Goal: Transaction & Acquisition: Download file/media

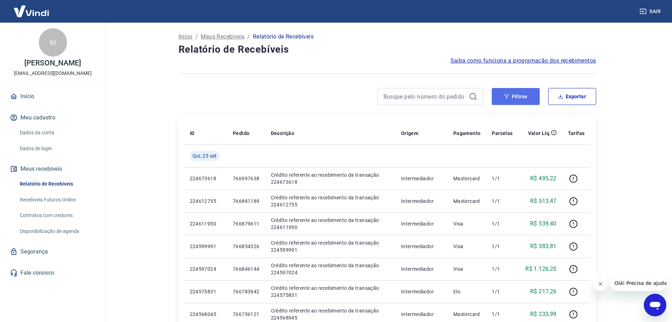
click at [521, 94] on button "Filtros" at bounding box center [516, 96] width 48 height 17
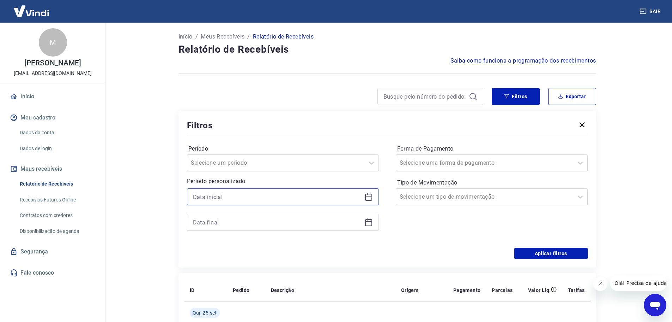
click at [278, 194] on input at bounding box center [277, 196] width 169 height 11
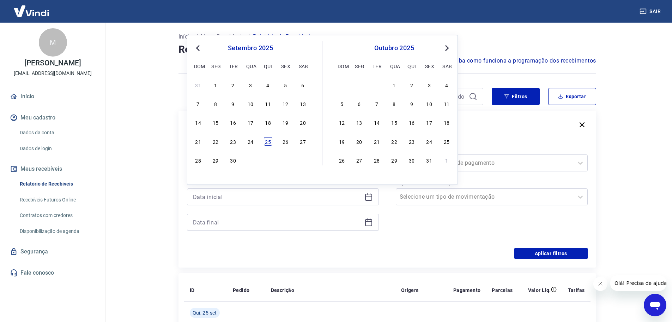
click at [267, 140] on div "25" at bounding box center [268, 141] width 8 height 8
type input "[DATE]"
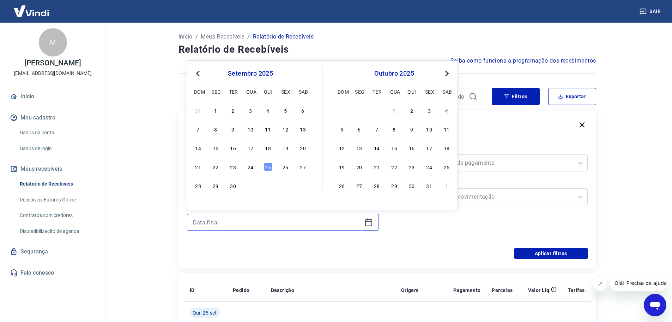
click at [262, 224] on input at bounding box center [277, 222] width 169 height 11
click at [268, 168] on div "25" at bounding box center [268, 166] width 8 height 8
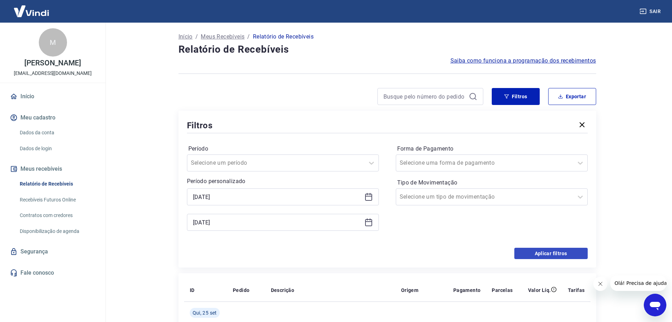
type input "[DATE]"
click at [541, 250] on button "Aplicar filtros" at bounding box center [551, 252] width 73 height 11
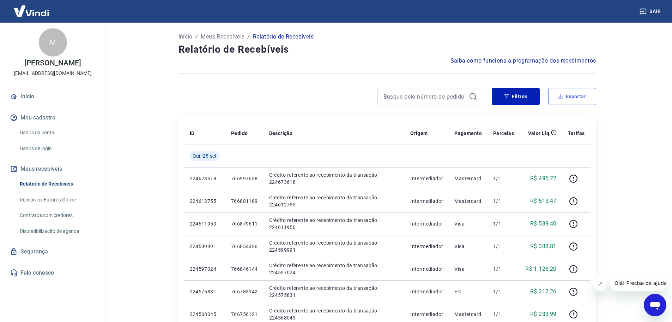
click at [567, 102] on button "Exportar" at bounding box center [572, 96] width 48 height 17
type input "[DATE]"
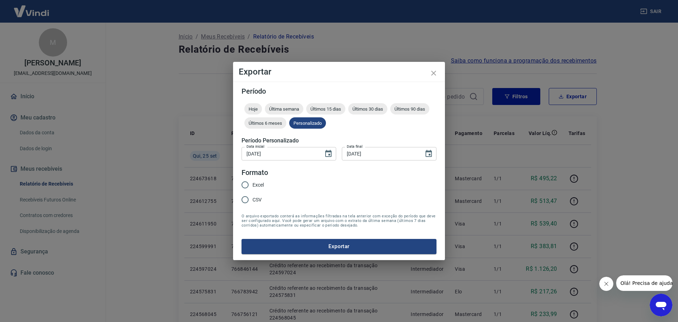
click at [254, 187] on span "Excel" at bounding box center [257, 184] width 11 height 7
click at [252, 187] on input "Excel" at bounding box center [245, 184] width 15 height 15
radio input "true"
click at [330, 251] on button "Exportar" at bounding box center [338, 246] width 195 height 15
